Goal: Information Seeking & Learning: Learn about a topic

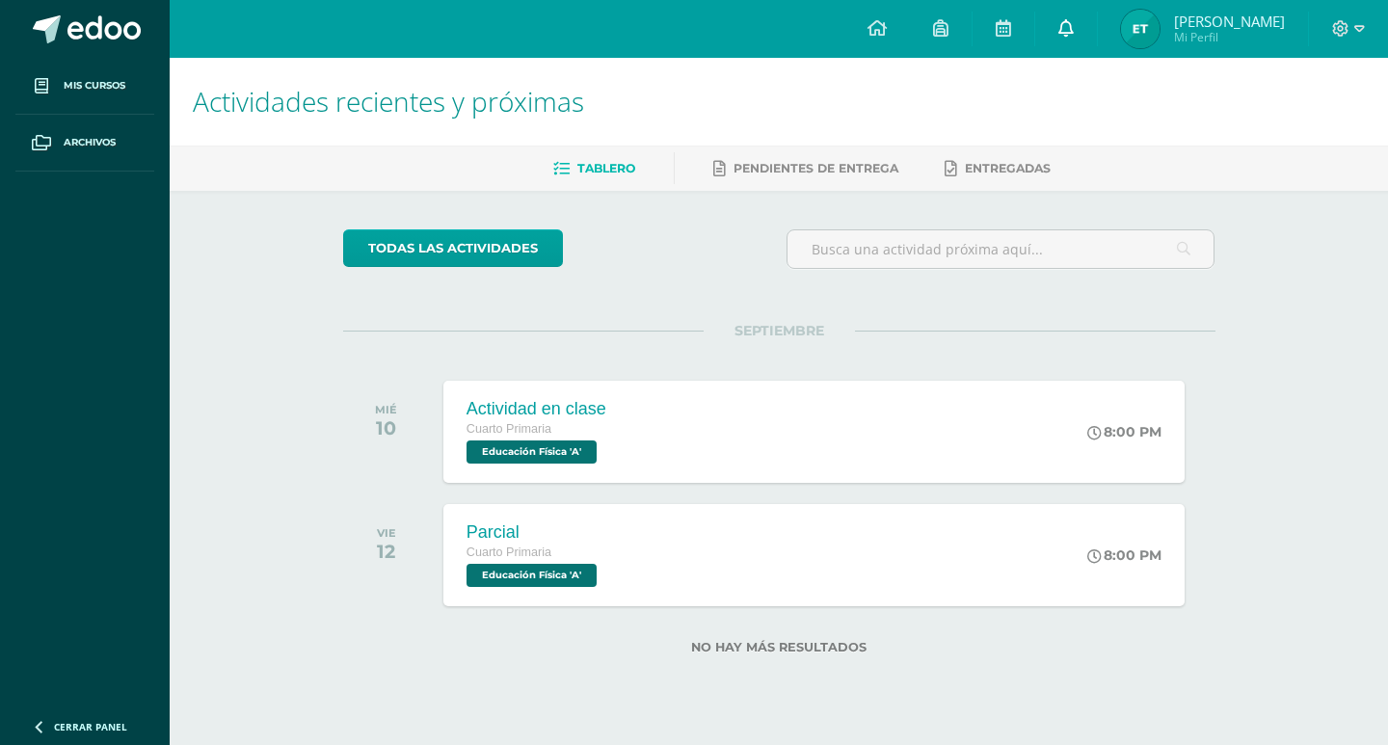
click at [1070, 23] on icon at bounding box center [1065, 27] width 15 height 17
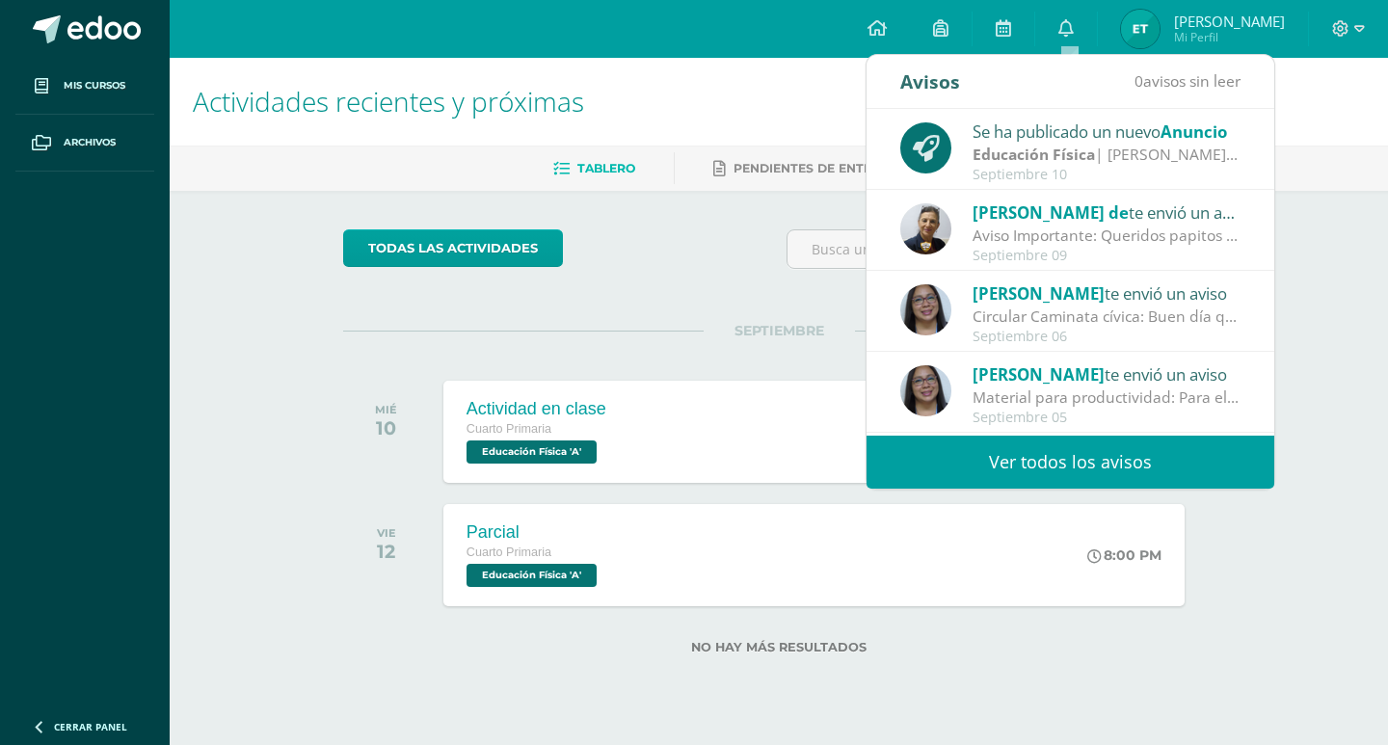
click at [1039, 146] on strong "Educación Física" at bounding box center [1034, 154] width 122 height 21
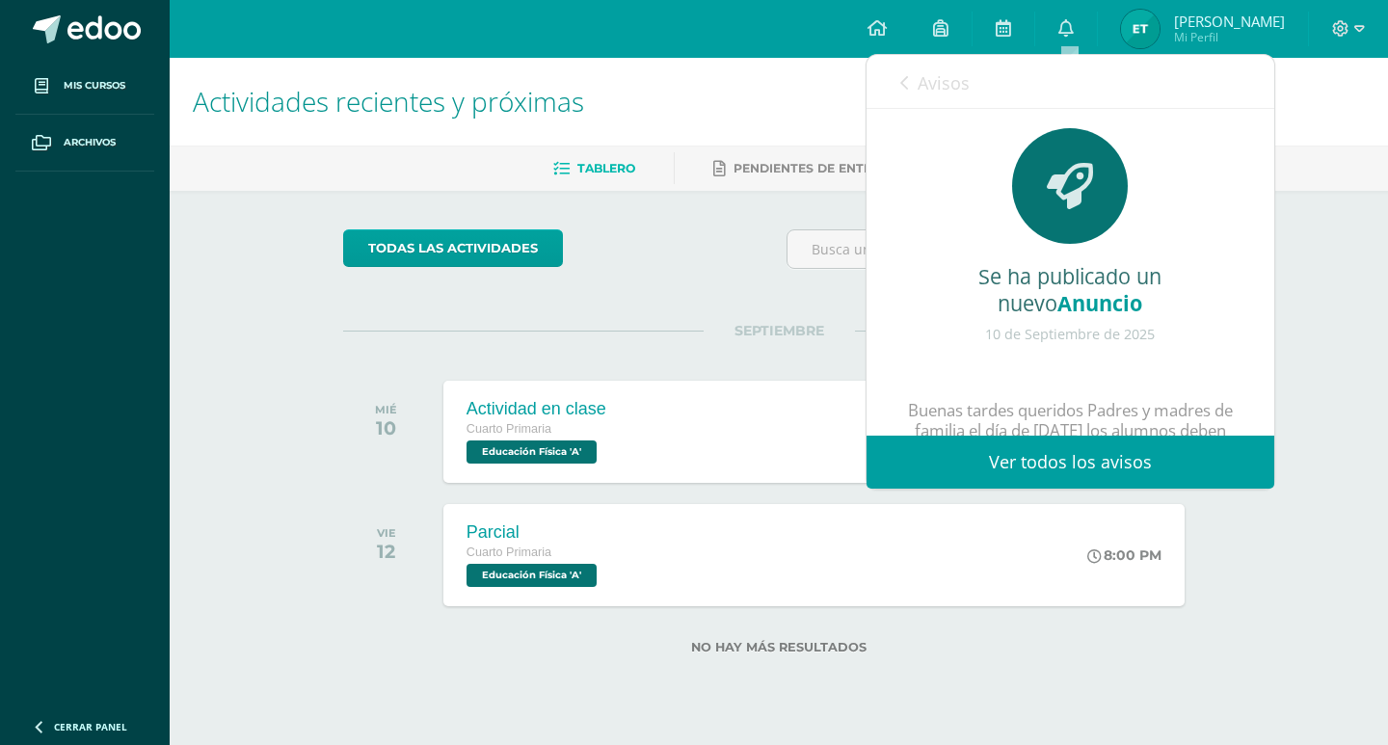
click at [1042, 470] on link "Ver todos los avisos" at bounding box center [1071, 462] width 408 height 53
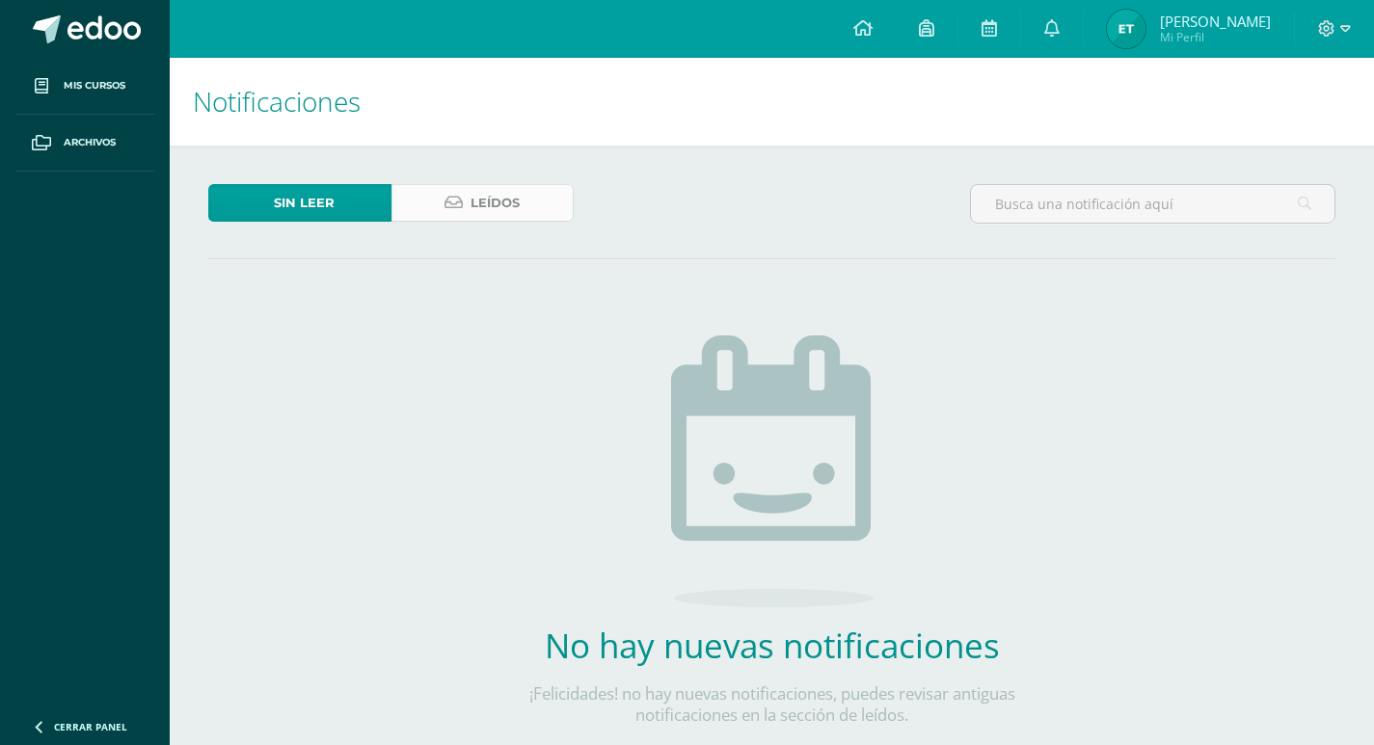
click at [452, 192] on link "Leídos" at bounding box center [482, 203] width 183 height 38
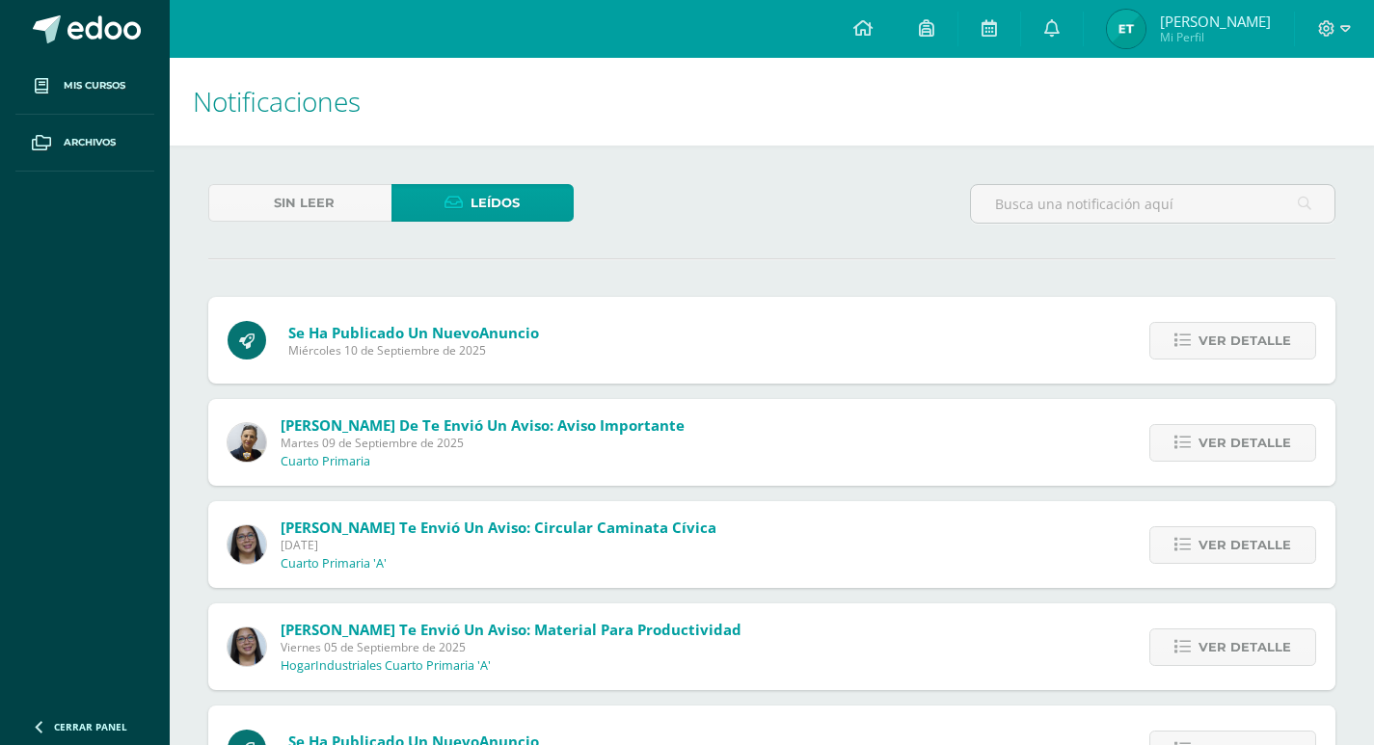
click at [364, 332] on span "Se ha publicado un nuevo Anuncio" at bounding box center [413, 332] width 251 height 19
click at [1227, 337] on span "Ver detalle" at bounding box center [1244, 341] width 93 height 36
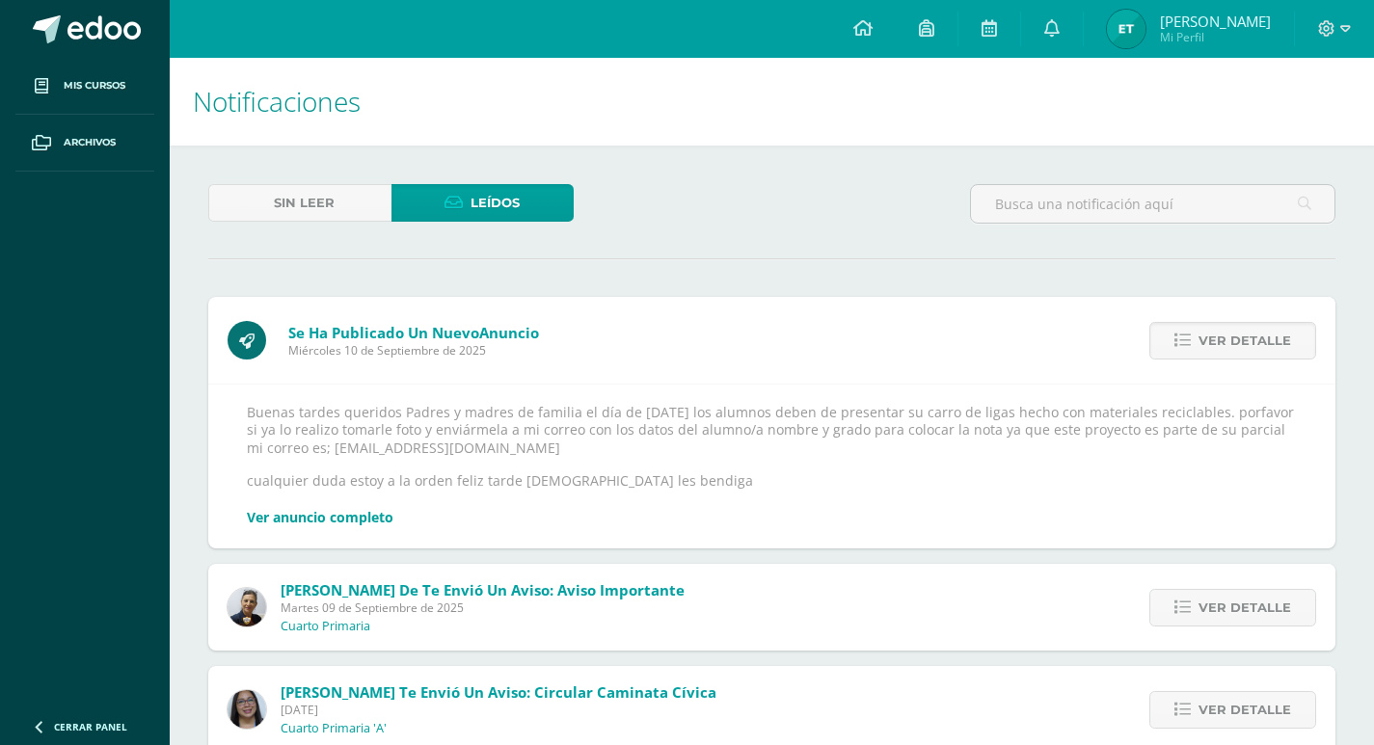
click at [313, 522] on link "Ver anuncio completo" at bounding box center [320, 517] width 147 height 18
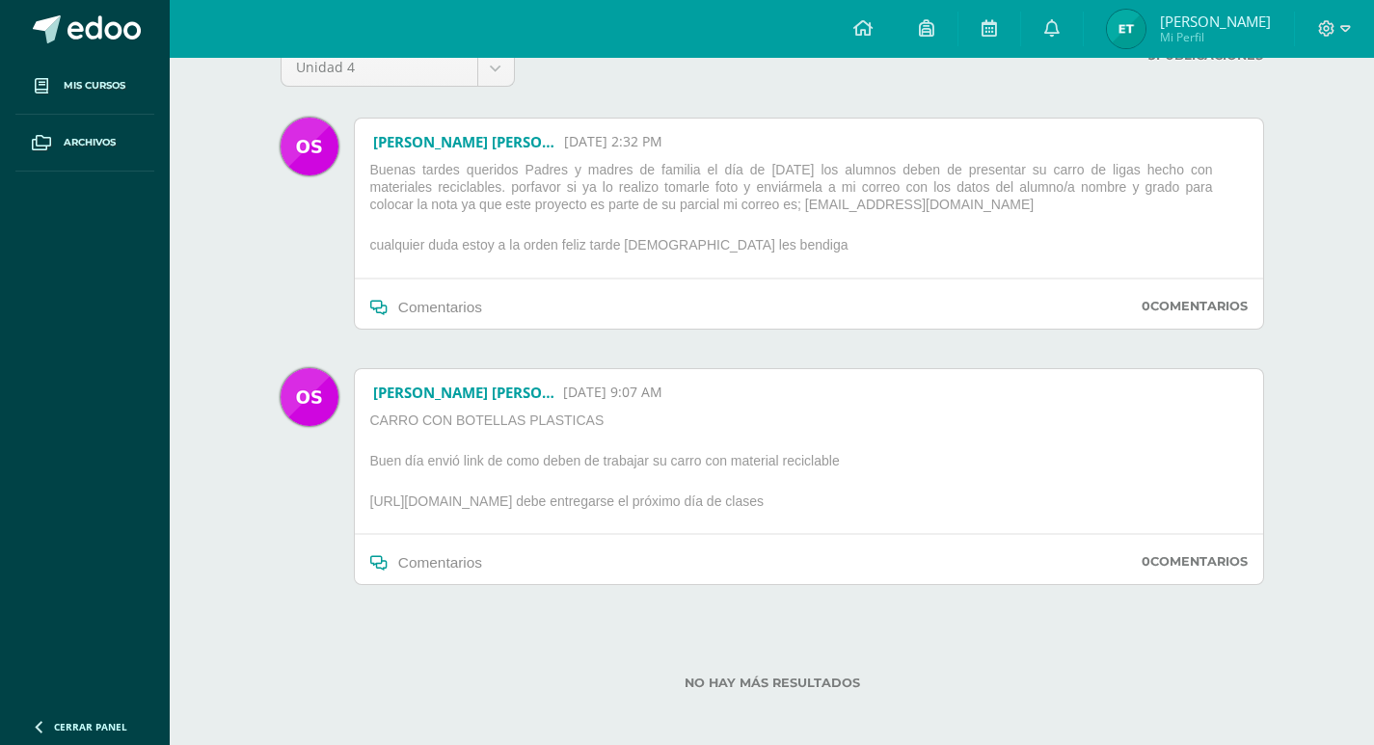
scroll to position [188, 0]
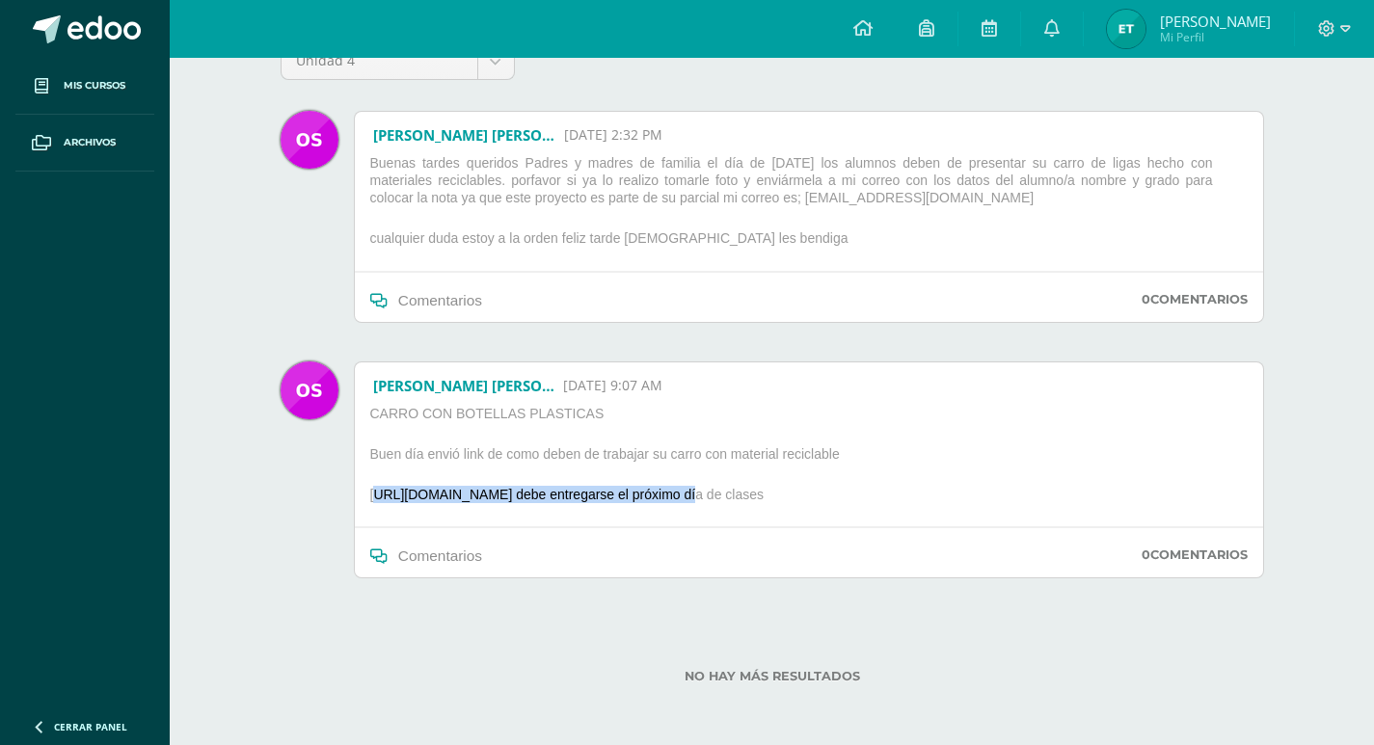
drag, startPoint x: 370, startPoint y: 496, endPoint x: 699, endPoint y: 496, distance: 328.7
click at [699, 496] on p "https://youtu.be/3QxxiznonmE?si=z7X3Hav5__xdRgEN debe entregarse el próximo día…" at bounding box center [622, 498] width 520 height 25
